Goal: Book appointment/travel/reservation

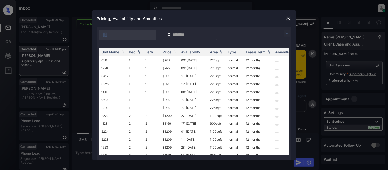
scroll to position [1311, 0]
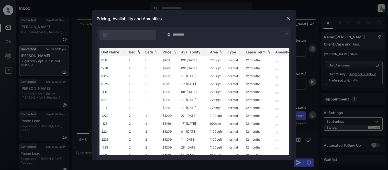
click at [286, 34] on img at bounding box center [287, 33] width 6 height 6
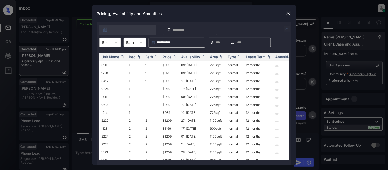
click at [109, 42] on div "Bed" at bounding box center [106, 42] width 12 height 7
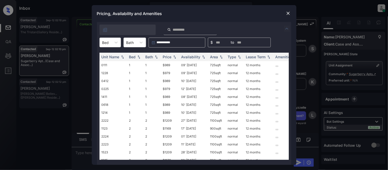
click at [288, 14] on img at bounding box center [288, 13] width 5 height 5
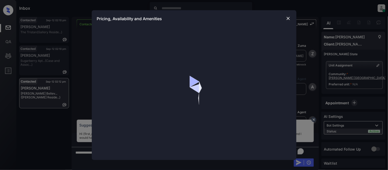
scroll to position [158, 0]
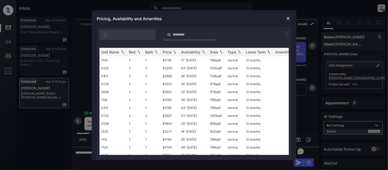
click at [286, 32] on img at bounding box center [287, 33] width 6 height 6
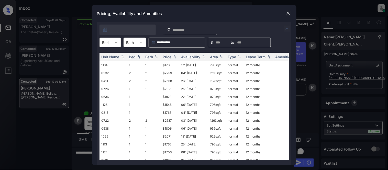
click at [112, 41] on div at bounding box center [116, 42] width 9 height 9
click at [110, 55] on div "1" at bounding box center [109, 54] width 21 height 9
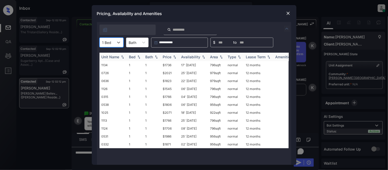
click at [171, 57] on div "Price" at bounding box center [167, 57] width 9 height 4
click at [194, 74] on td "08' Oct 25" at bounding box center [193, 73] width 29 height 8
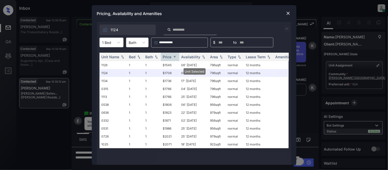
click at [289, 12] on img at bounding box center [288, 13] width 5 height 5
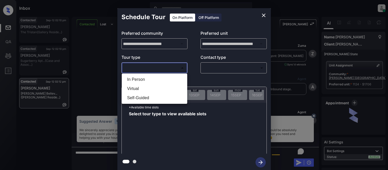
click at [142, 68] on body "Inbox [PERSON_NAME] Cataag Online Set yourself offline Set yourself on break Pr…" at bounding box center [194, 85] width 388 height 170
click at [143, 77] on li "In Person" at bounding box center [154, 79] width 63 height 9
click at [221, 68] on div at bounding box center [194, 85] width 388 height 170
click at [152, 70] on div at bounding box center [194, 85] width 388 height 170
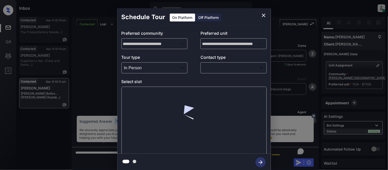
scroll to position [158, 0]
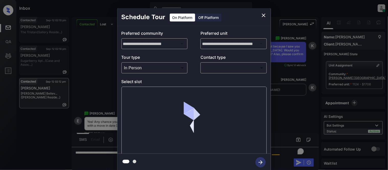
click at [173, 70] on body "Inbox Kristina Cataag Online Set yourself offline Set yourself on break Profile…" at bounding box center [194, 85] width 388 height 170
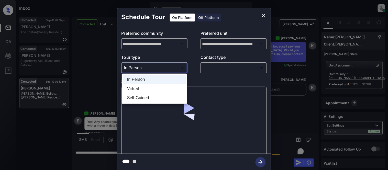
click at [164, 86] on li "Virtual" at bounding box center [154, 88] width 63 height 9
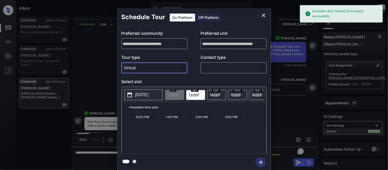
type input "*******"
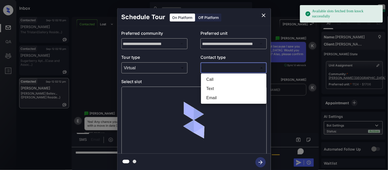
click at [212, 65] on body "Available slots fetched from knock successfully Inbox Kristina Cataag Online Se…" at bounding box center [194, 85] width 388 height 170
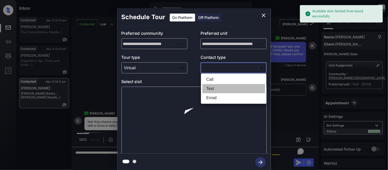
click at [209, 88] on li "Text" at bounding box center [233, 88] width 63 height 9
type input "****"
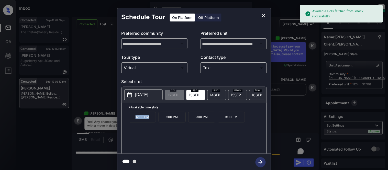
drag, startPoint x: 131, startPoint y: 121, endPoint x: 149, endPoint y: 121, distance: 17.4
click at [149, 121] on p "12:00 PM" at bounding box center [142, 117] width 27 height 11
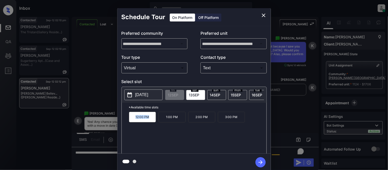
copy p "12:00 PM"
click at [301, 122] on div "**********" at bounding box center [194, 89] width 388 height 179
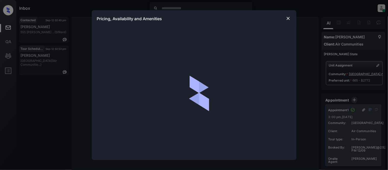
scroll to position [0, 2]
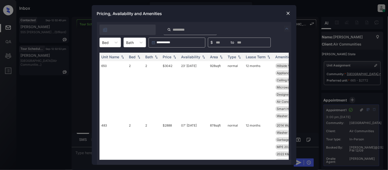
click at [114, 41] on icon at bounding box center [116, 42] width 5 height 5
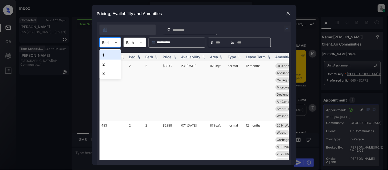
click at [111, 63] on div "2" at bounding box center [109, 64] width 21 height 9
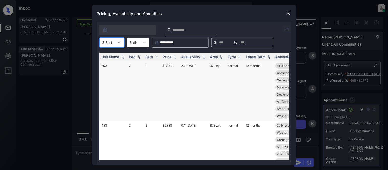
click at [173, 58] on img at bounding box center [174, 57] width 5 height 4
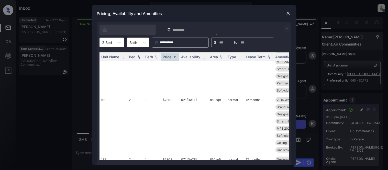
click at [290, 13] on img at bounding box center [288, 13] width 5 height 5
